Goal: Transaction & Acquisition: Purchase product/service

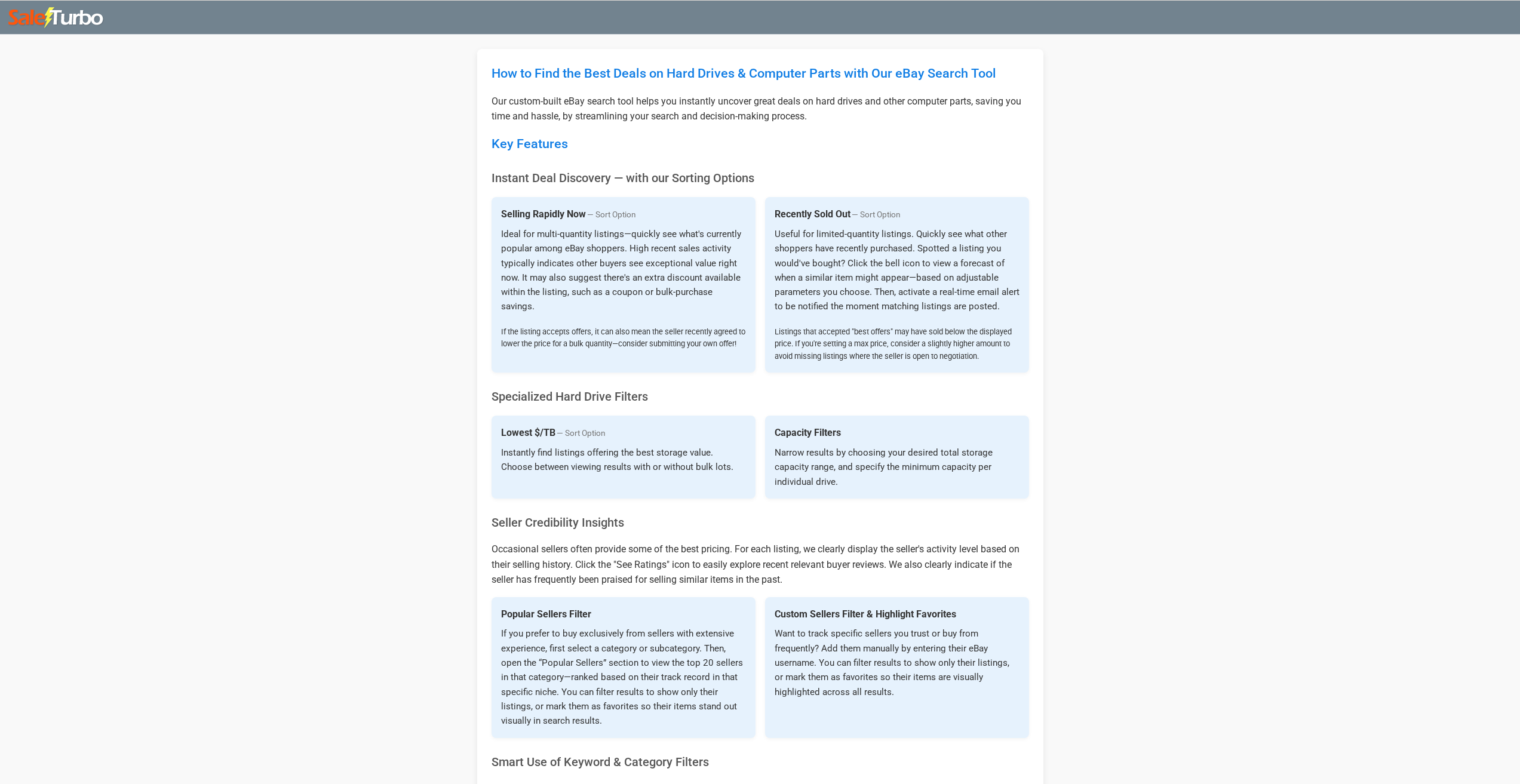
click at [27, 27] on img at bounding box center [56, 18] width 96 height 21
click at [36, 17] on img at bounding box center [56, 18] width 96 height 21
click at [64, 17] on img at bounding box center [56, 18] width 96 height 21
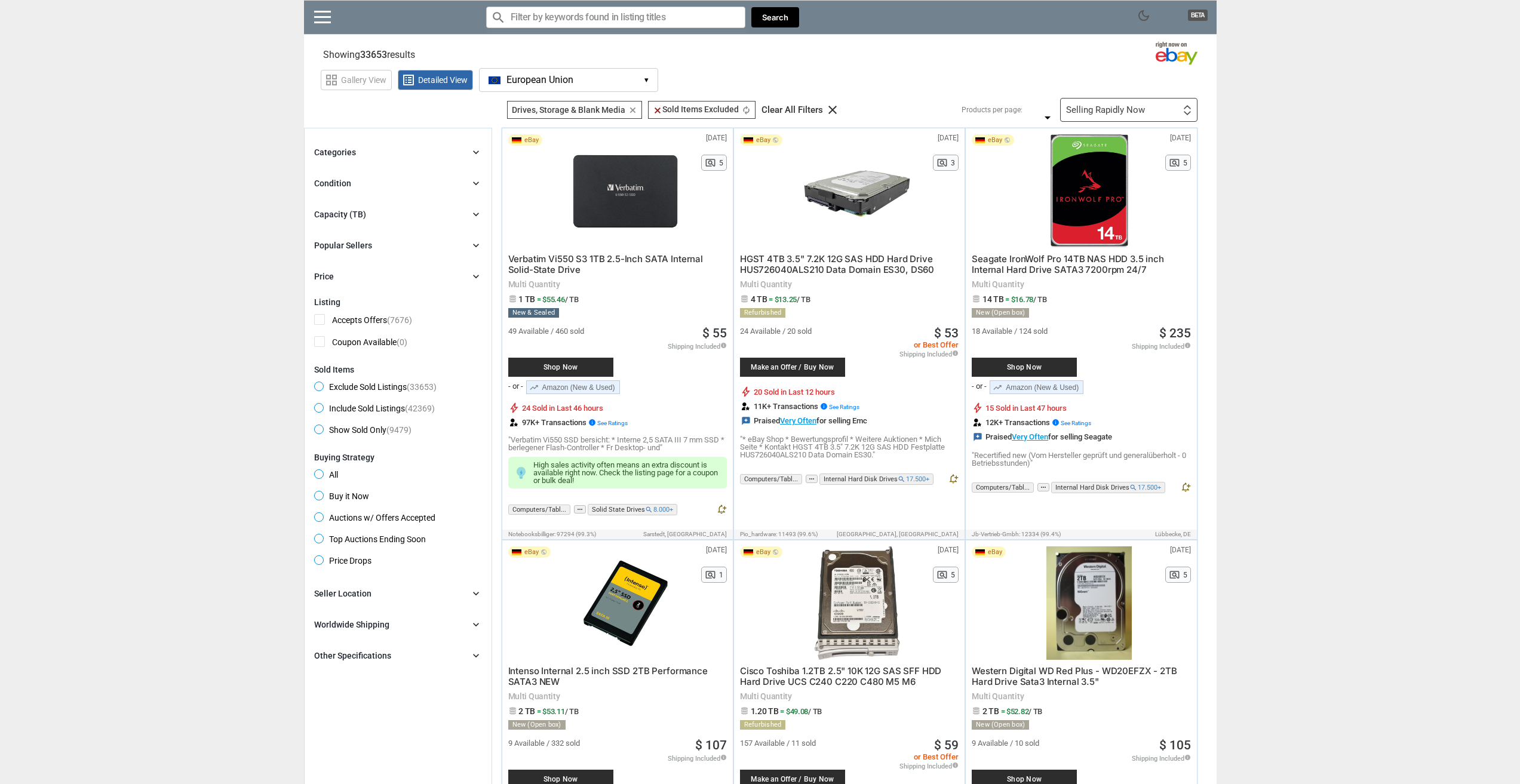
click at [411, 219] on div "Capacity (TB) chevron_right" at bounding box center [398, 214] width 168 height 14
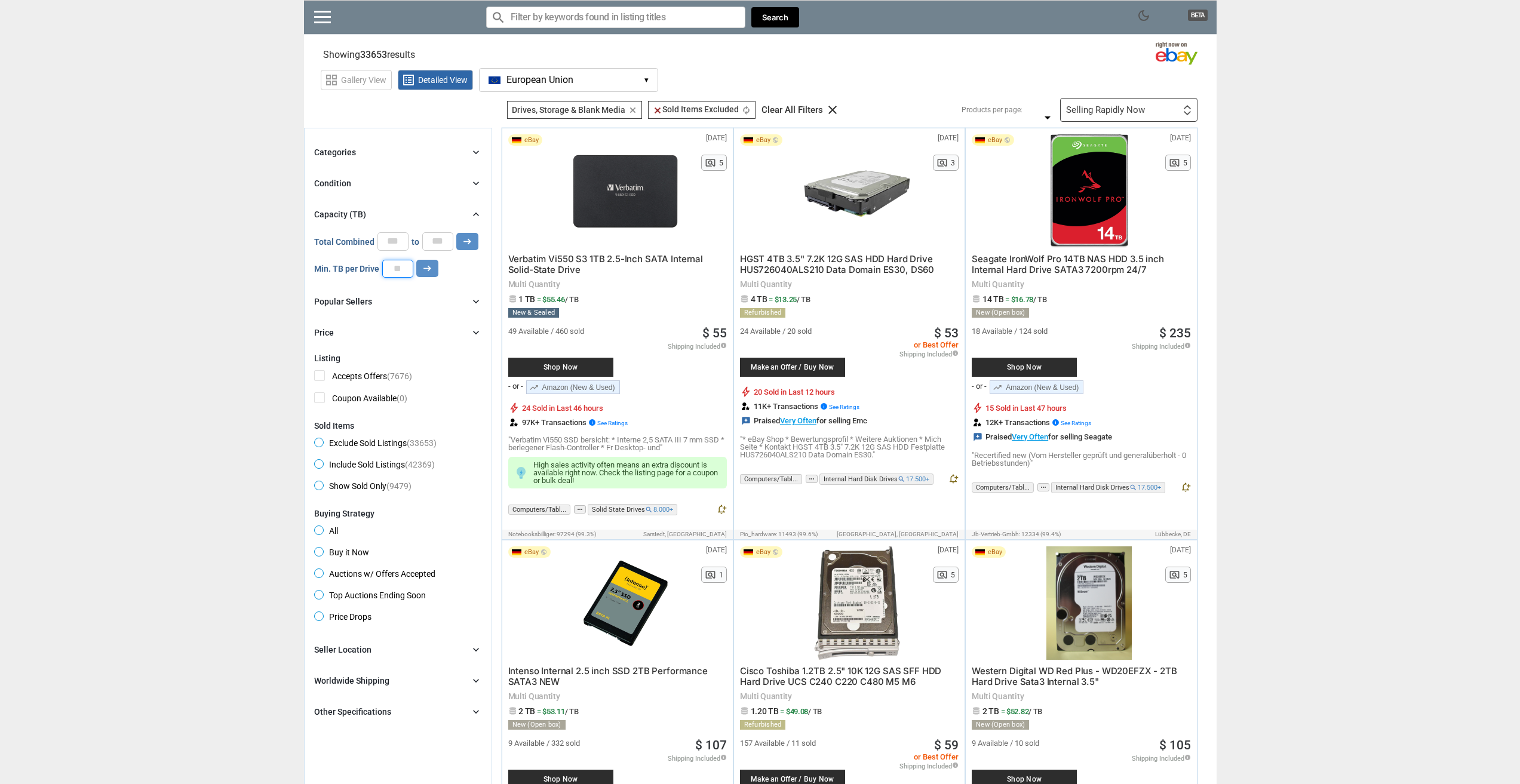
click at [408, 268] on input "number" at bounding box center [398, 268] width 31 height 18
drag, startPoint x: 388, startPoint y: 241, endPoint x: 410, endPoint y: 241, distance: 22.0
click at [410, 241] on div "Total Combined * to * arrow_right_alt" at bounding box center [396, 241] width 164 height 18
type input "**"
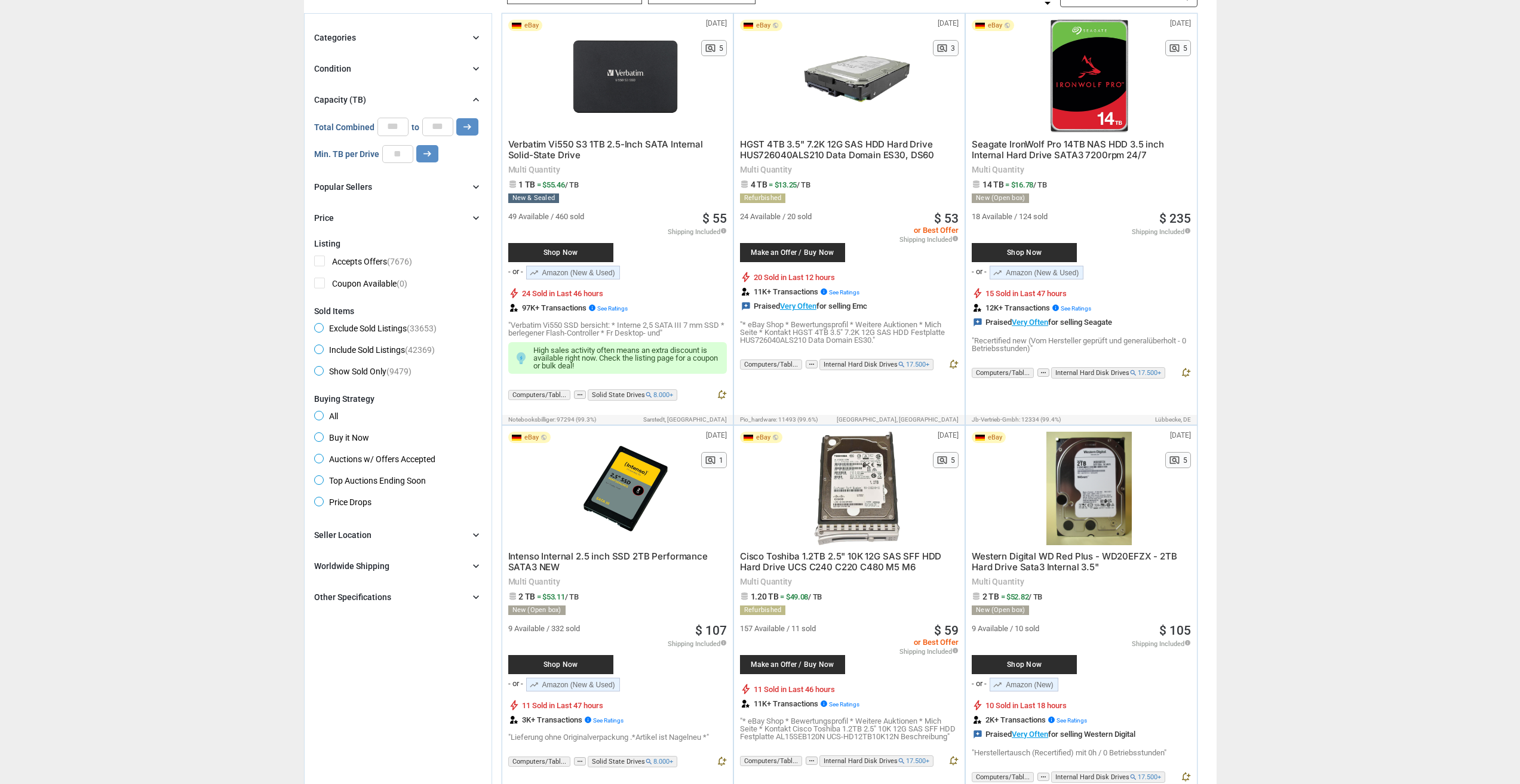
scroll to position [119, 0]
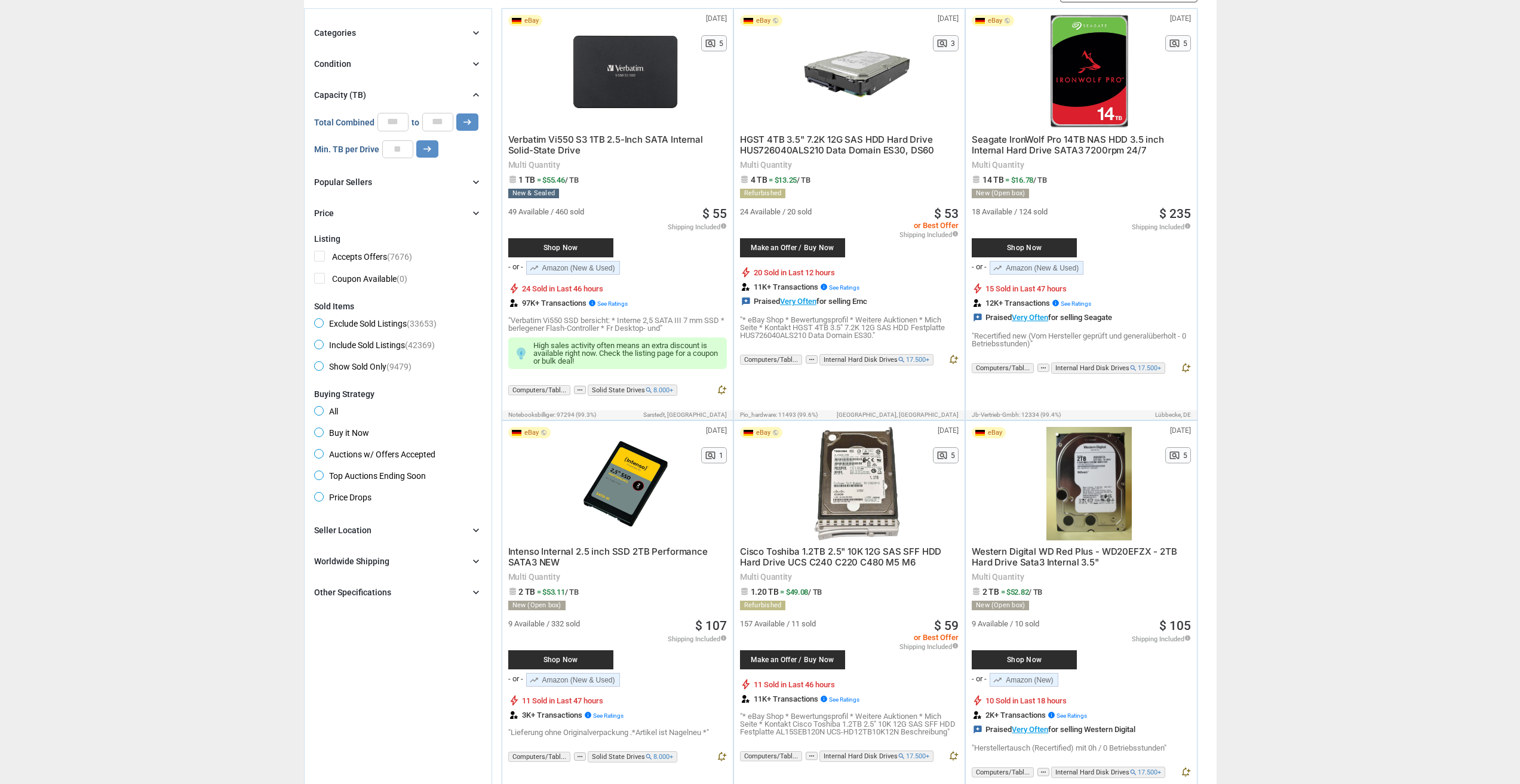
click at [379, 534] on div "Seller Location chevron_right" at bounding box center [398, 530] width 168 height 14
click at [325, 569] on span "Italy" at bounding box center [363, 571] width 98 height 15
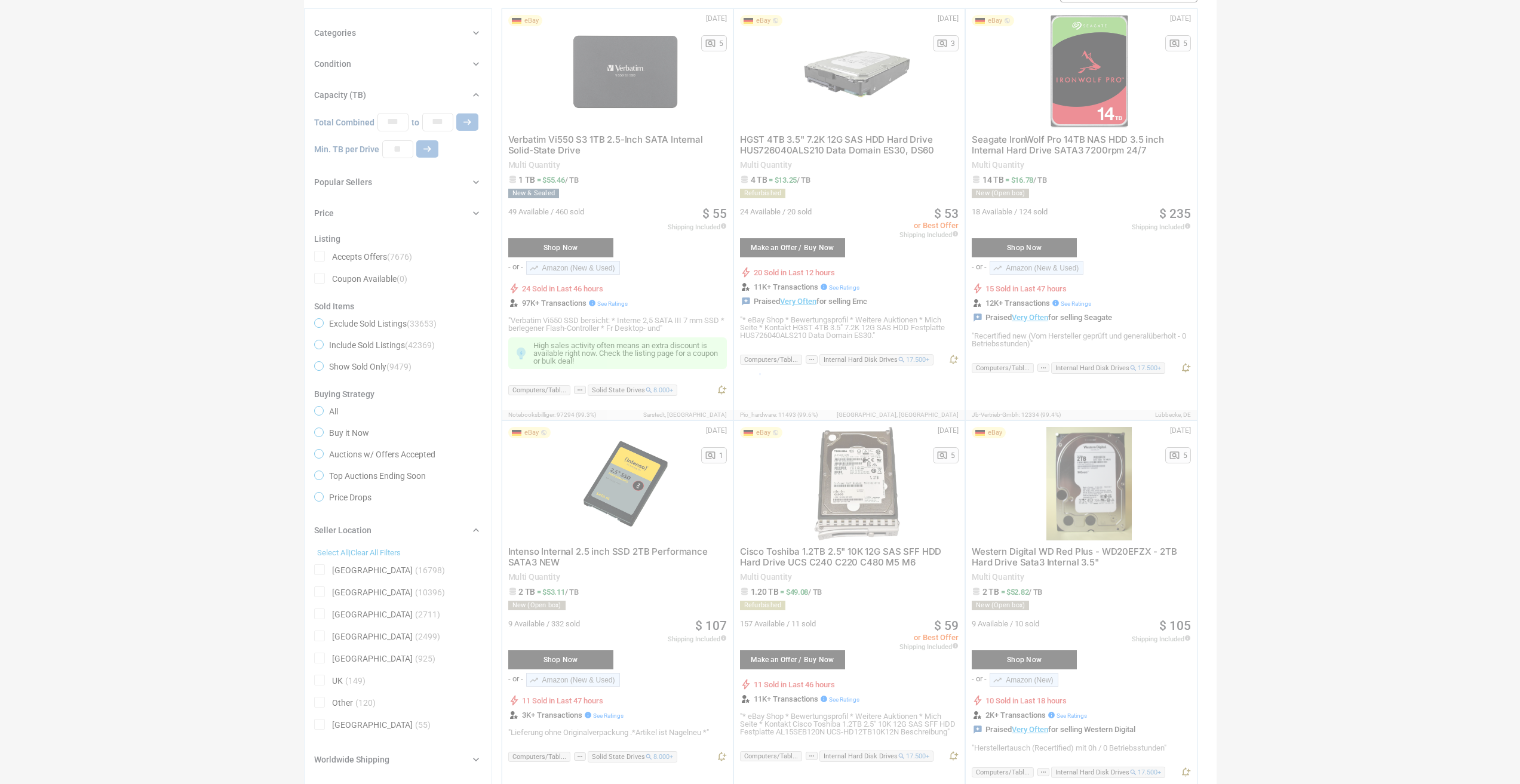
click at [322, 589] on div at bounding box center [760, 392] width 1520 height 784
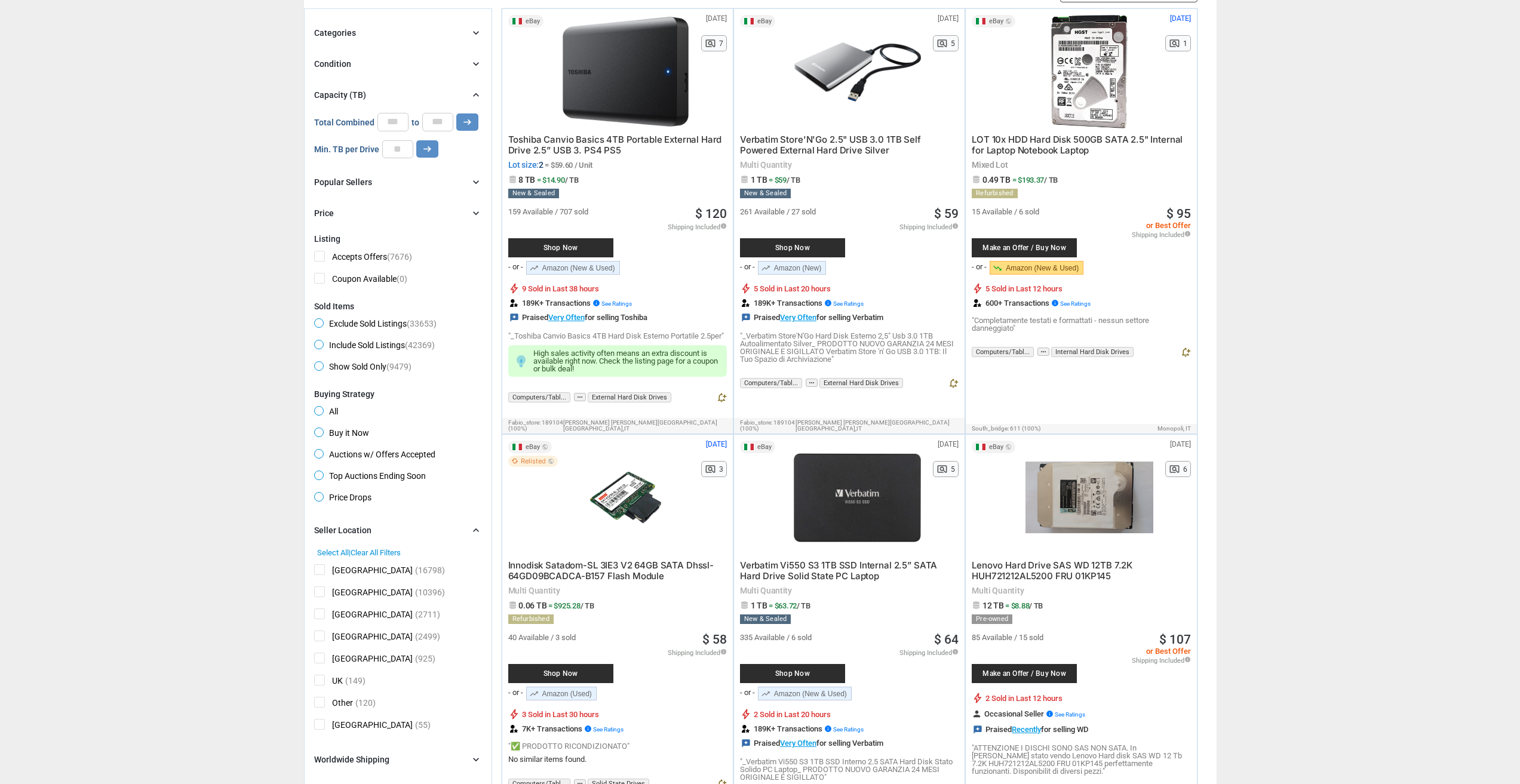
click at [321, 590] on span "Germany" at bounding box center [363, 593] width 98 height 15
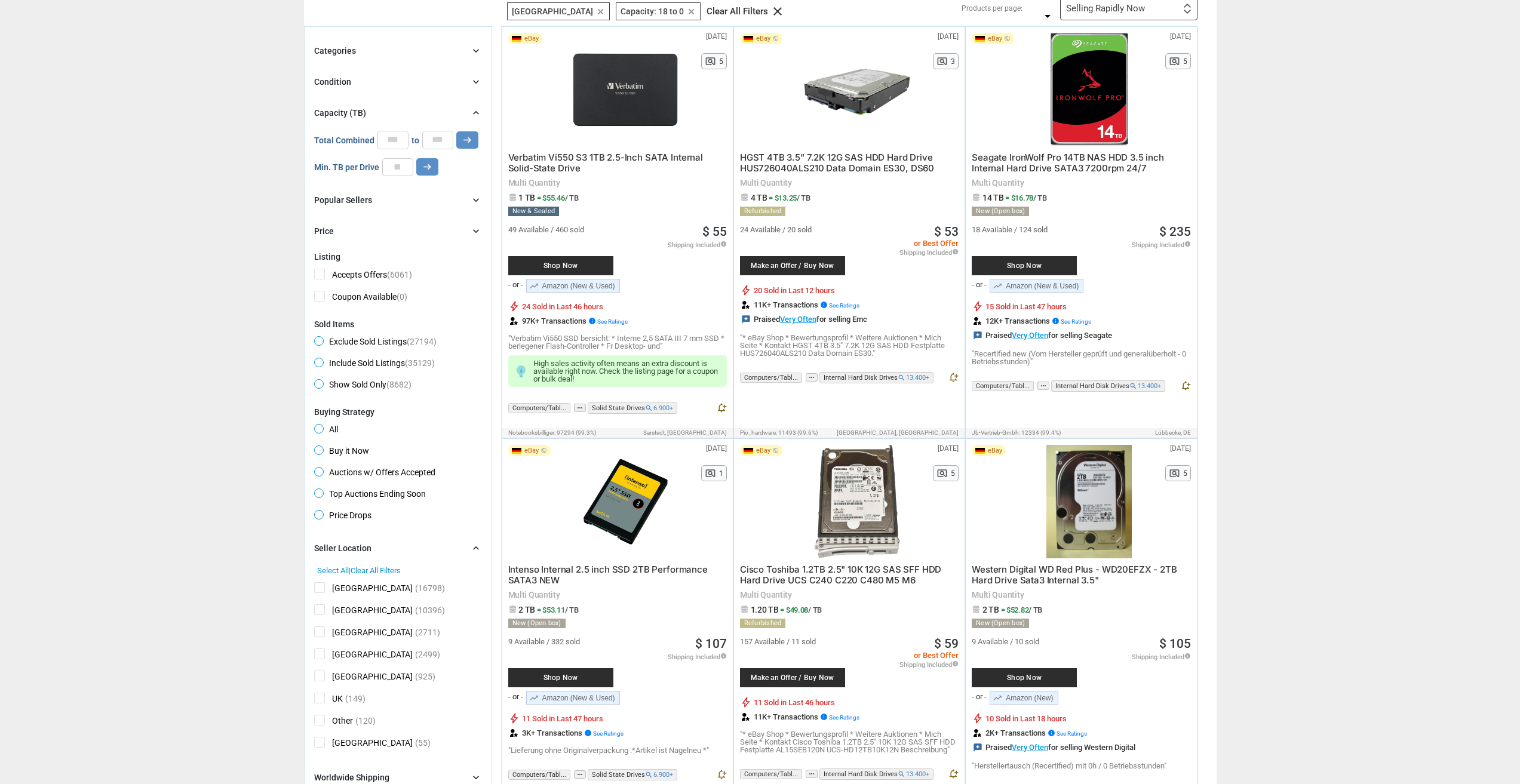
click at [324, 626] on span "France" at bounding box center [363, 633] width 98 height 15
click at [321, 650] on span "Spain" at bounding box center [363, 656] width 98 height 15
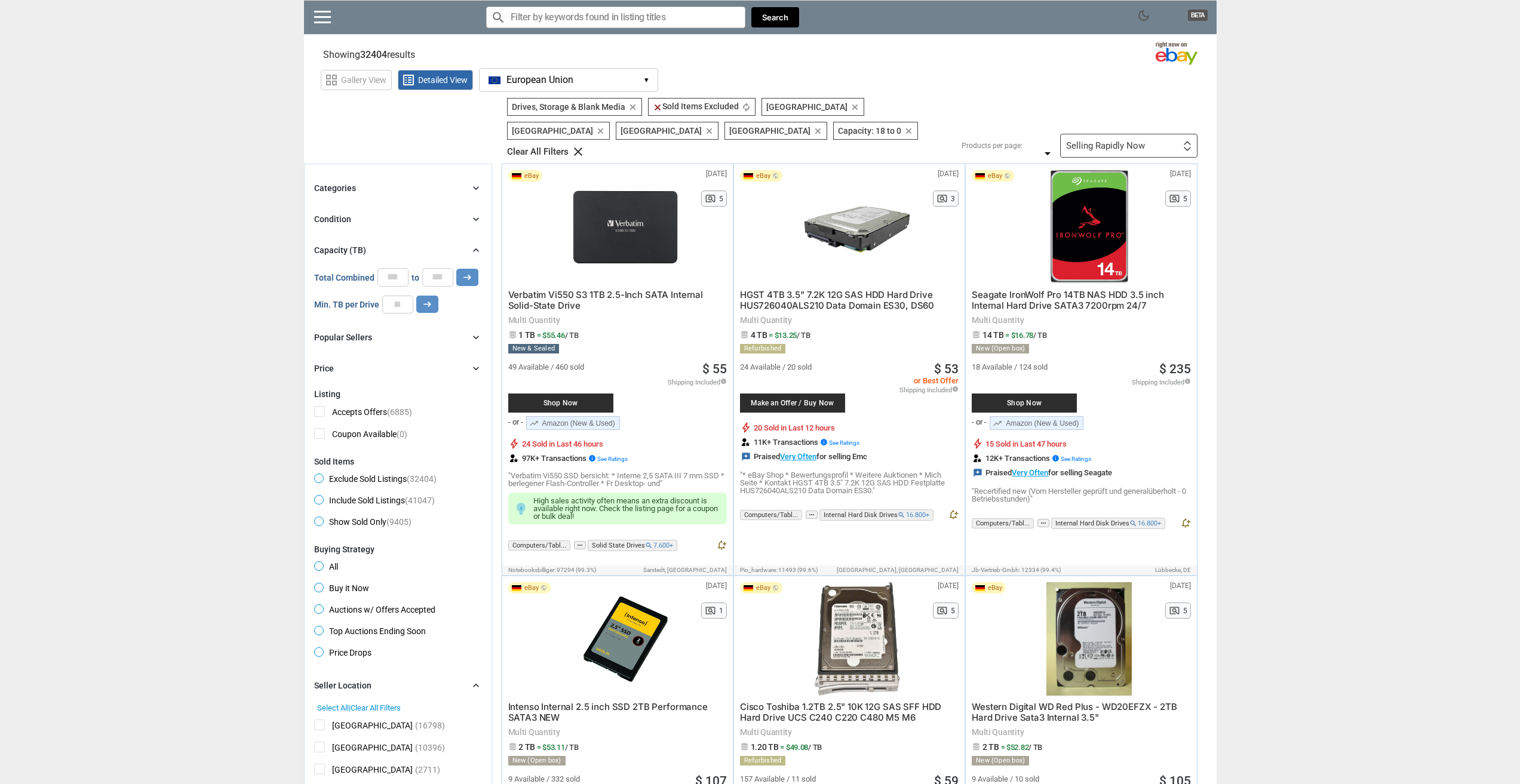
click at [1106, 112] on div "Filters 7 Drives, Storage & Blank Media Drives, Storage & Blank Media clear cle…" at bounding box center [847, 127] width 699 height 60
click at [443, 268] on input "*" at bounding box center [438, 277] width 31 height 18
type input "**"
click at [479, 268] on div "Total Combined ** to ** arrow_right_alt" at bounding box center [398, 277] width 168 height 18
click at [475, 269] on button "arrow_right_alt" at bounding box center [467, 278] width 22 height 17
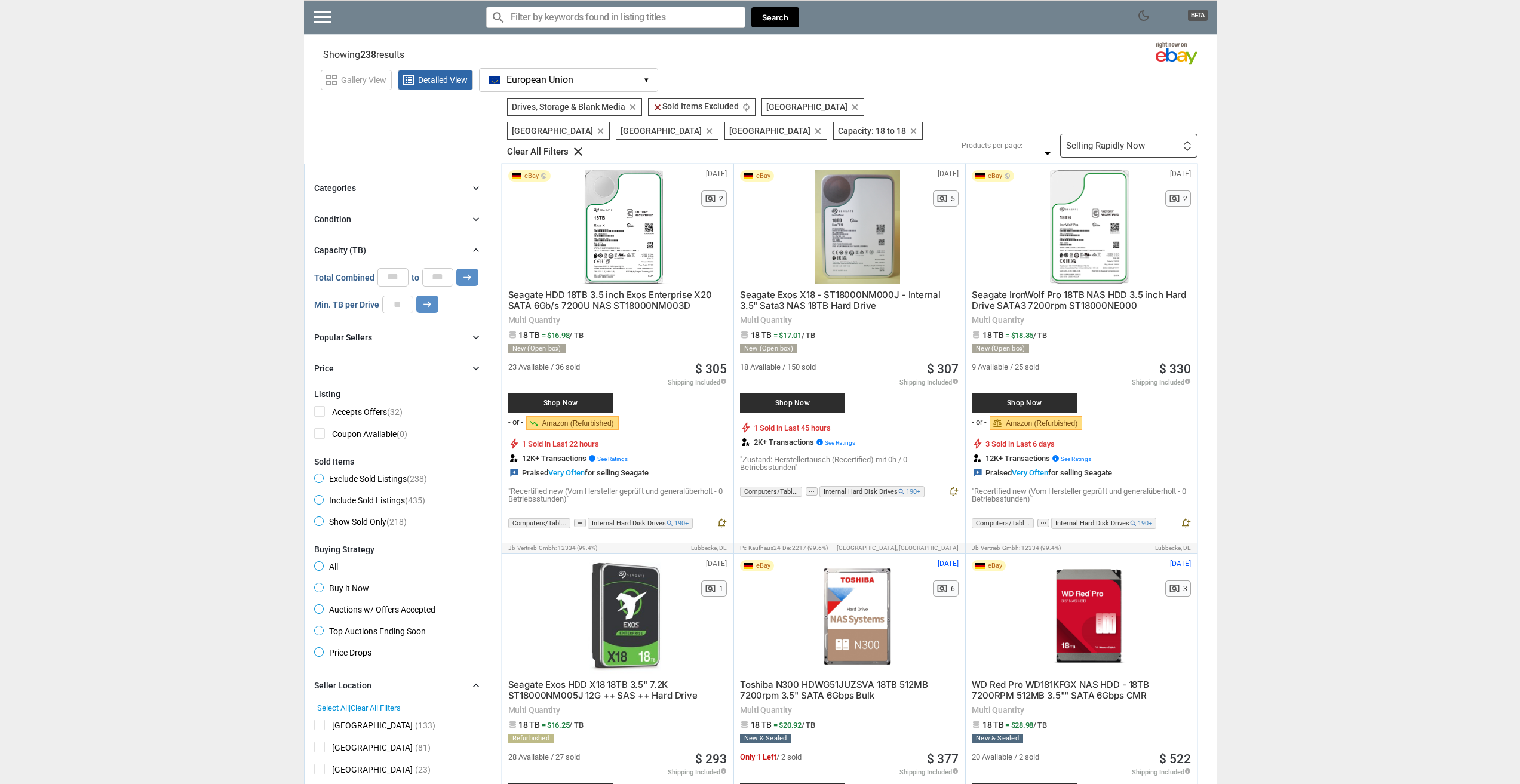
scroll to position [60, 0]
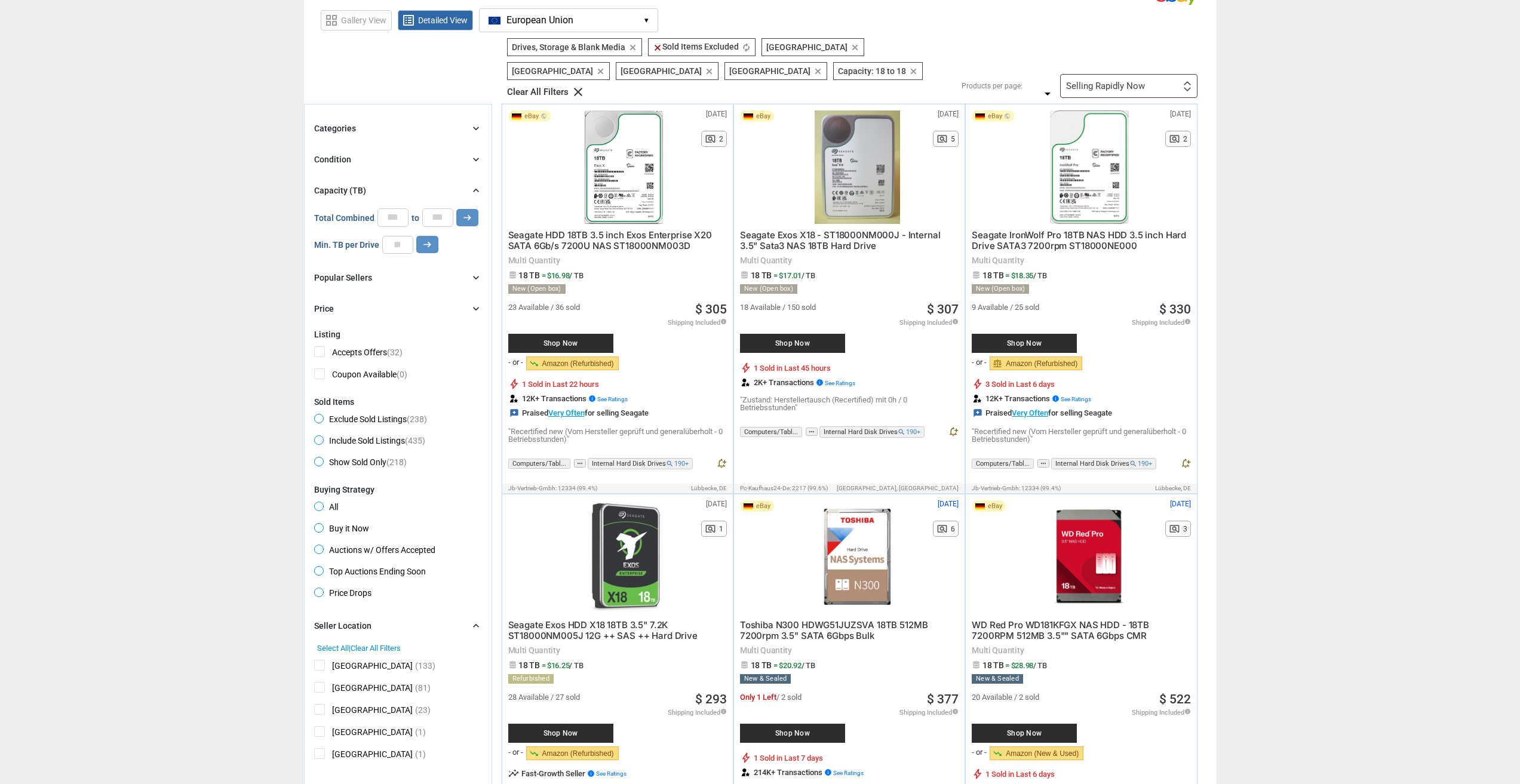
click at [1099, 74] on div "Selling Rapidly Now First or Last Chance to Buy Recently Listed Selling Rapidly…" at bounding box center [1128, 86] width 137 height 24
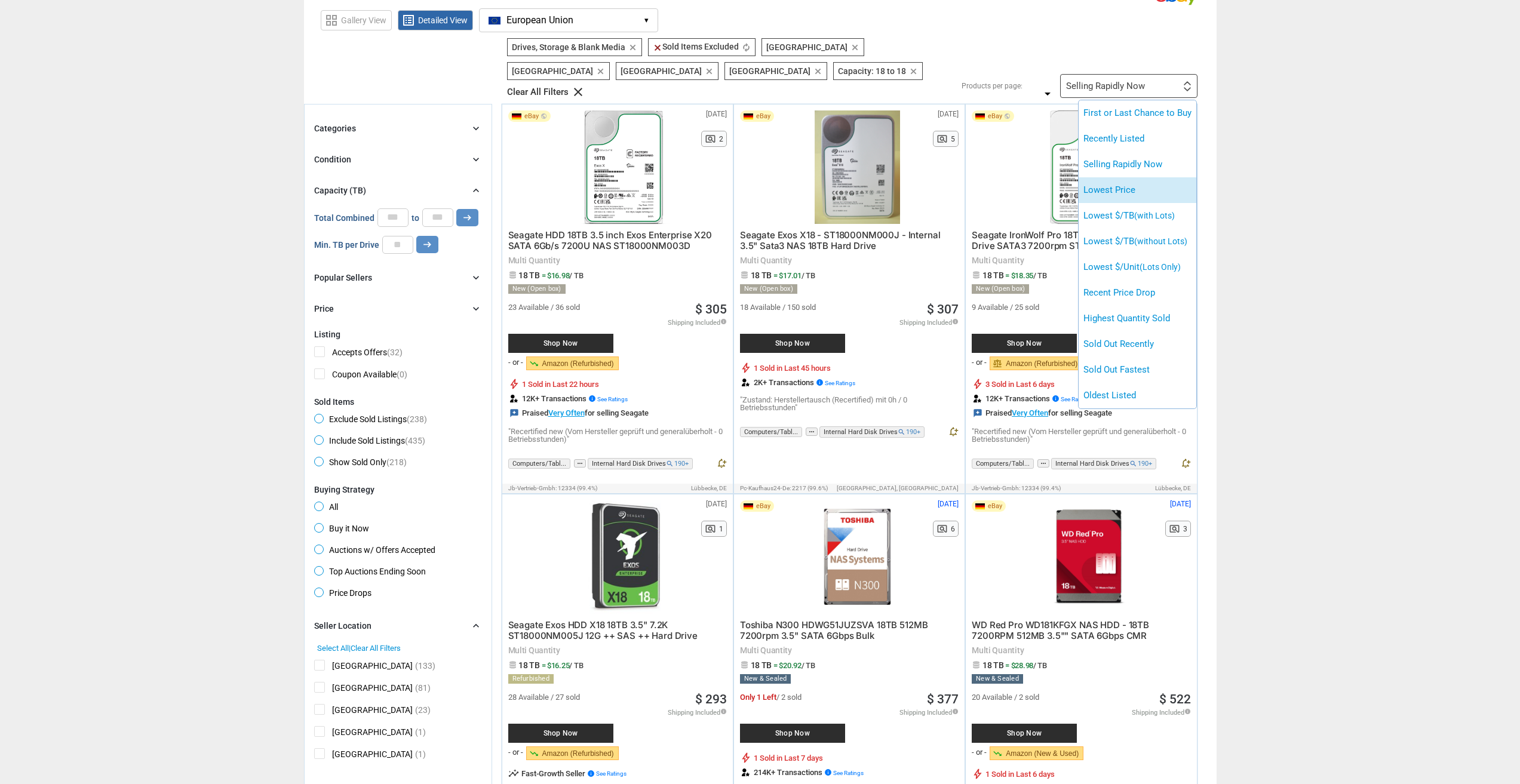
click at [1147, 177] on li "Lowest Price" at bounding box center [1137, 190] width 118 height 25
